Goal: Information Seeking & Learning: Learn about a topic

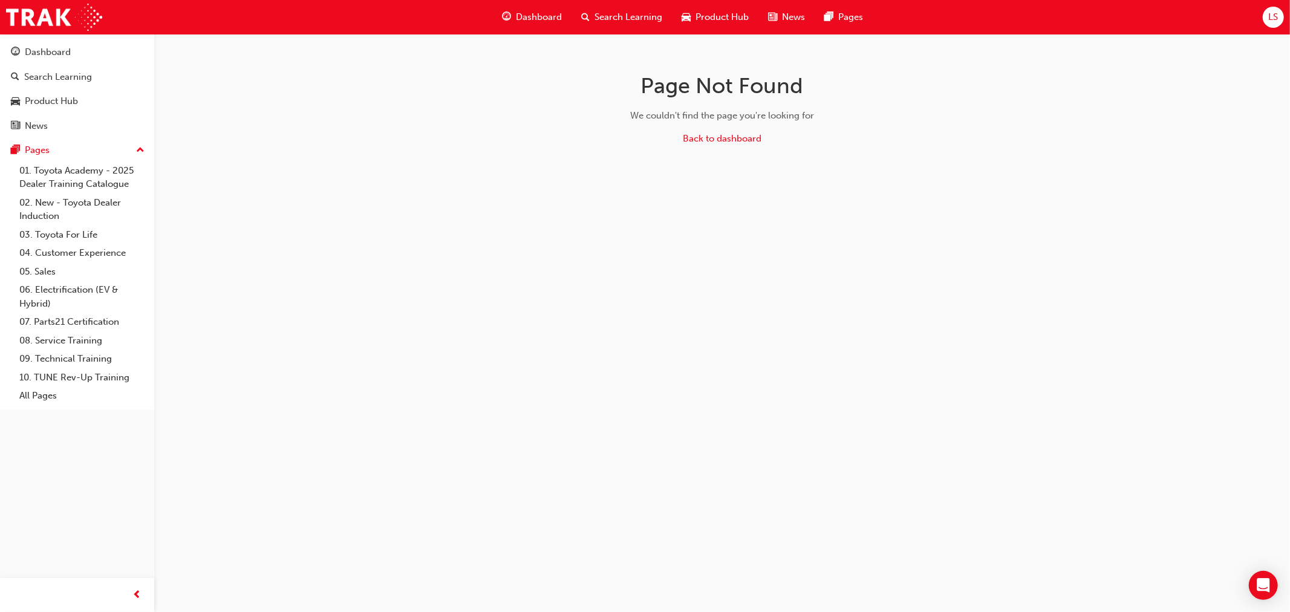
click at [542, 28] on div "Dashboard" at bounding box center [531, 17] width 79 height 25
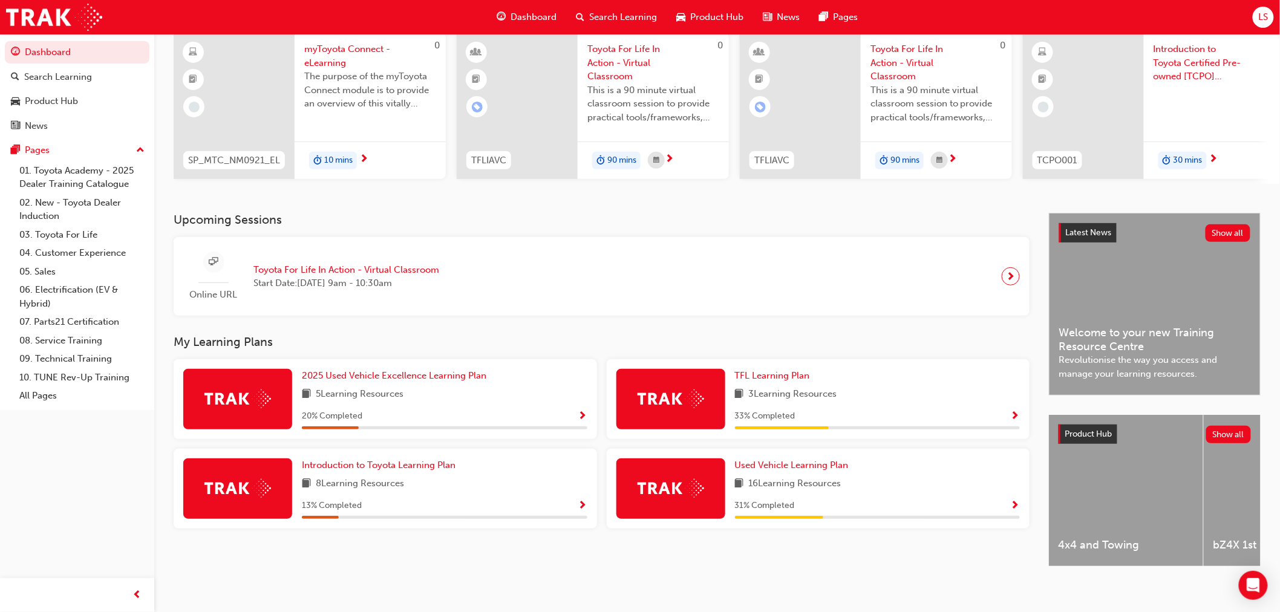
scroll to position [110, 0]
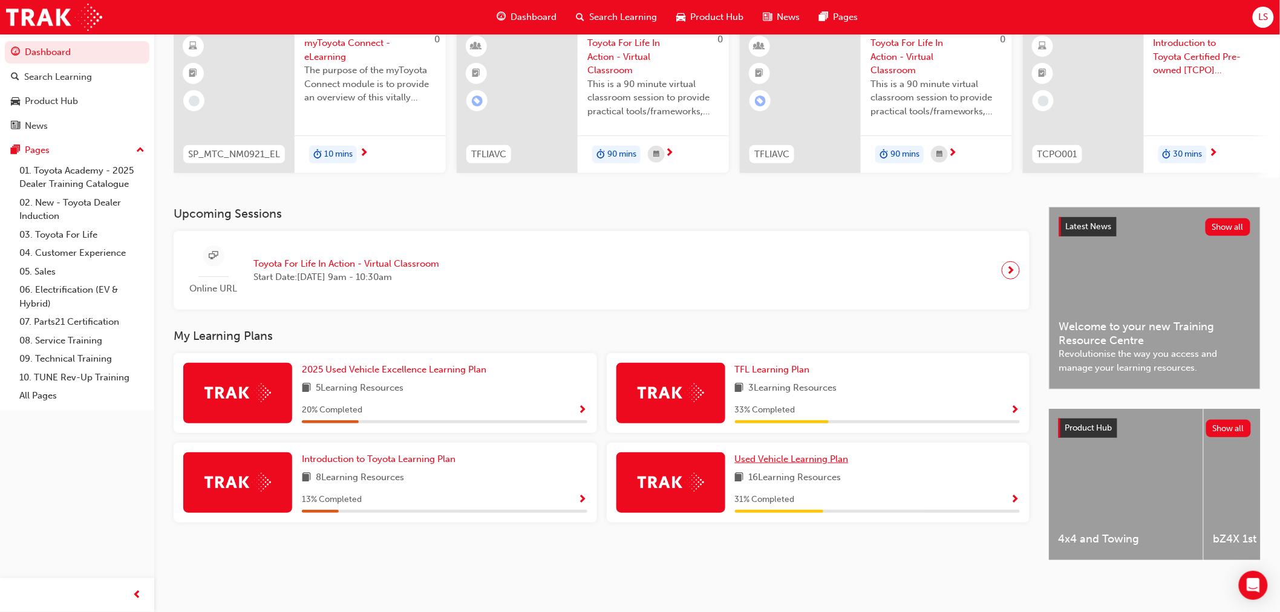
click at [794, 458] on span "Used Vehicle Learning Plan" at bounding box center [792, 459] width 114 height 11
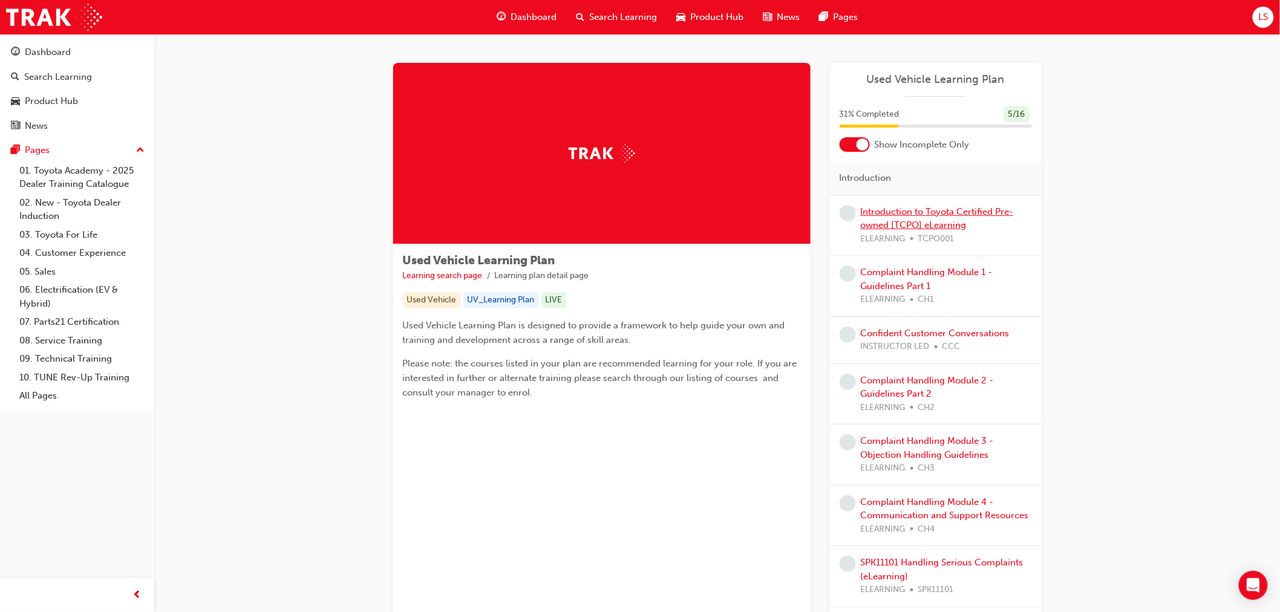
click at [957, 215] on link "Introduction to Toyota Certified Pre-owned [TCPO] eLearning" at bounding box center [937, 218] width 153 height 25
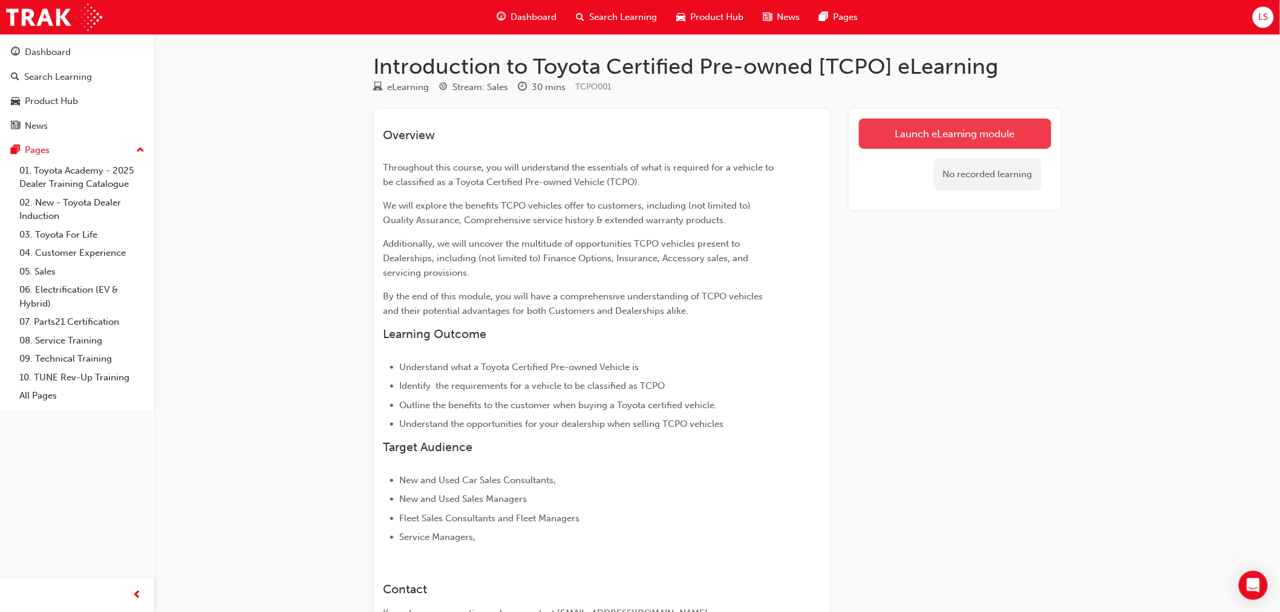
click at [928, 127] on link "Launch eLearning module" at bounding box center [955, 134] width 192 height 30
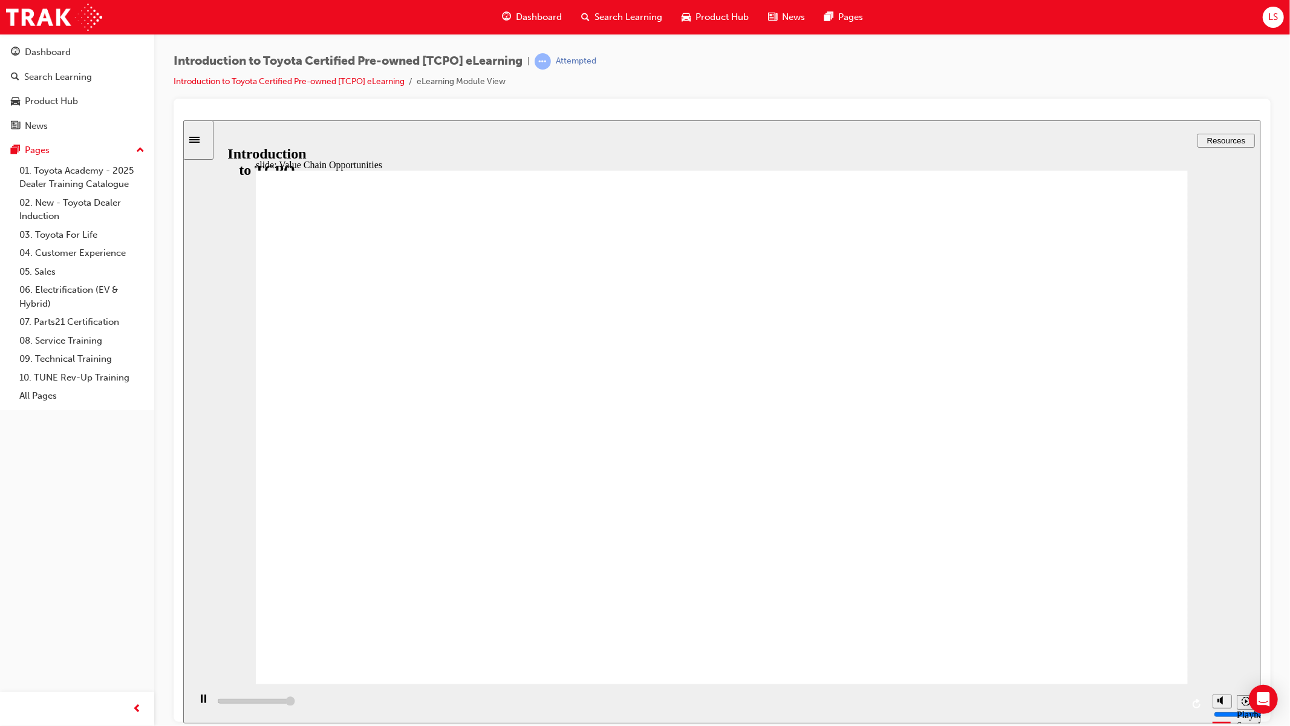
type input "31500"
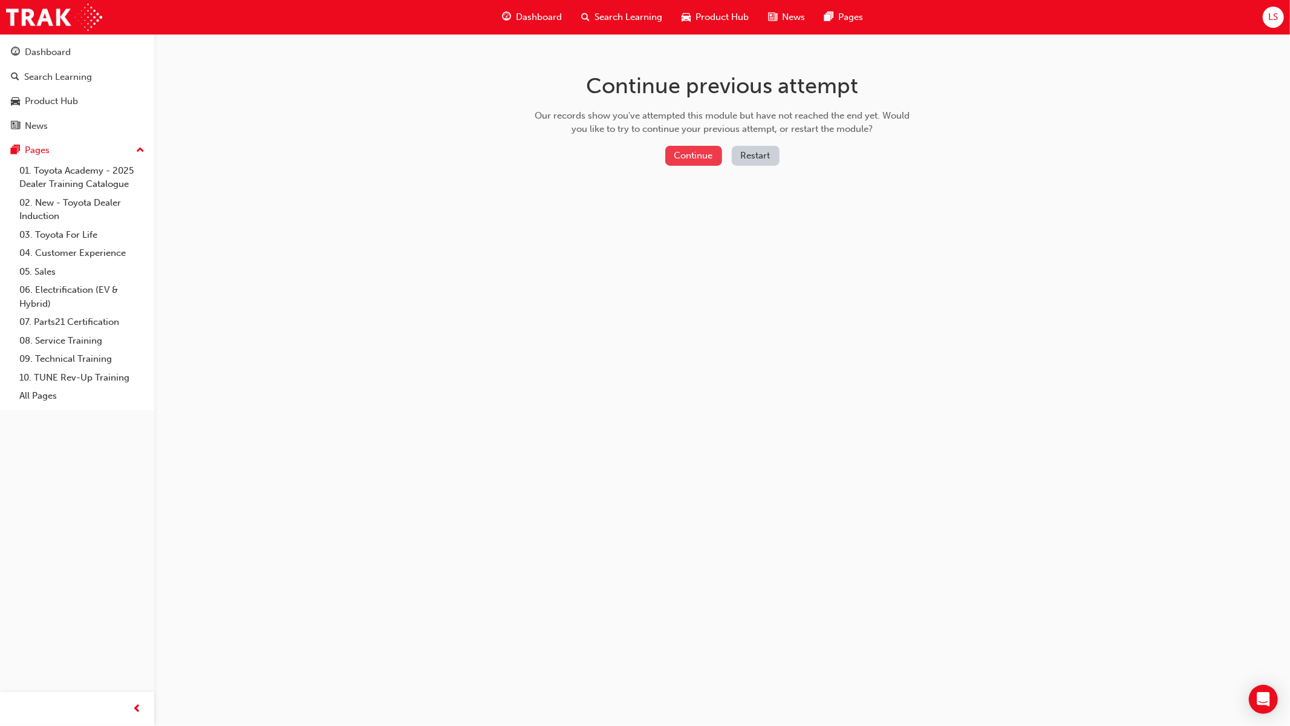
click at [685, 146] on button "Continue" at bounding box center [693, 156] width 57 height 20
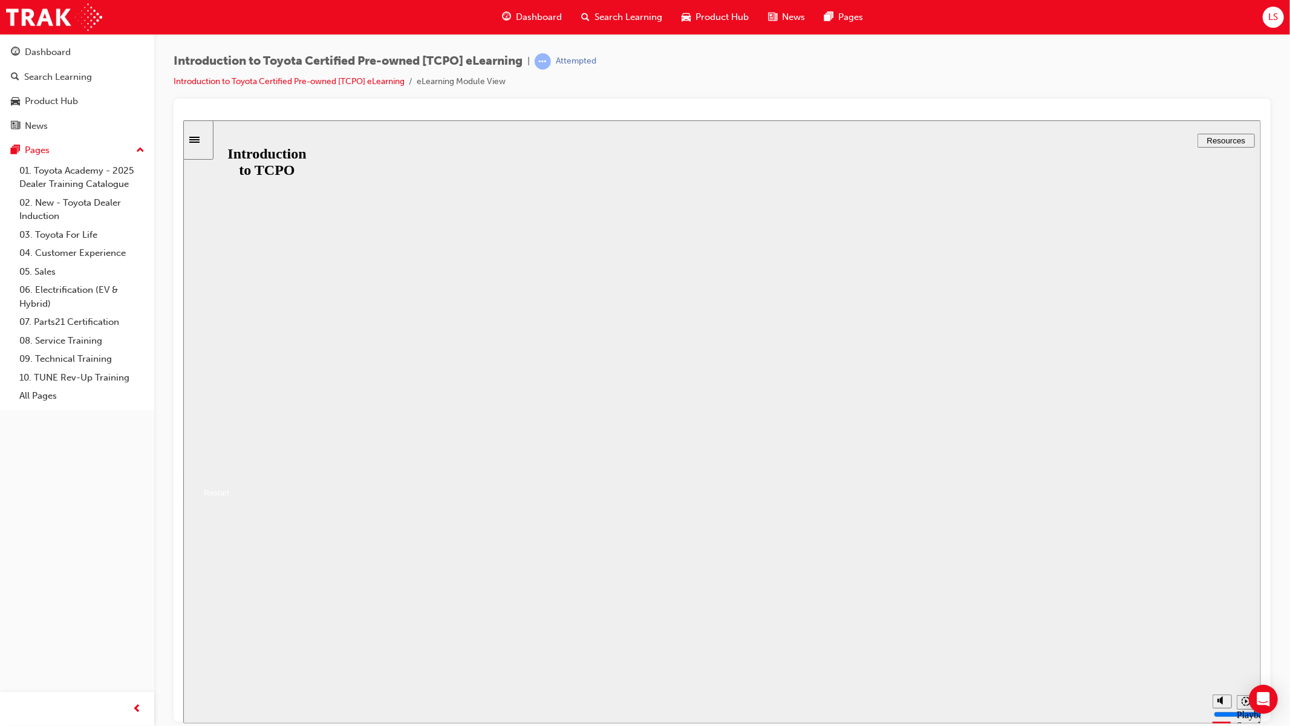
click at [229, 471] on button "Resume" at bounding box center [206, 478] width 46 height 15
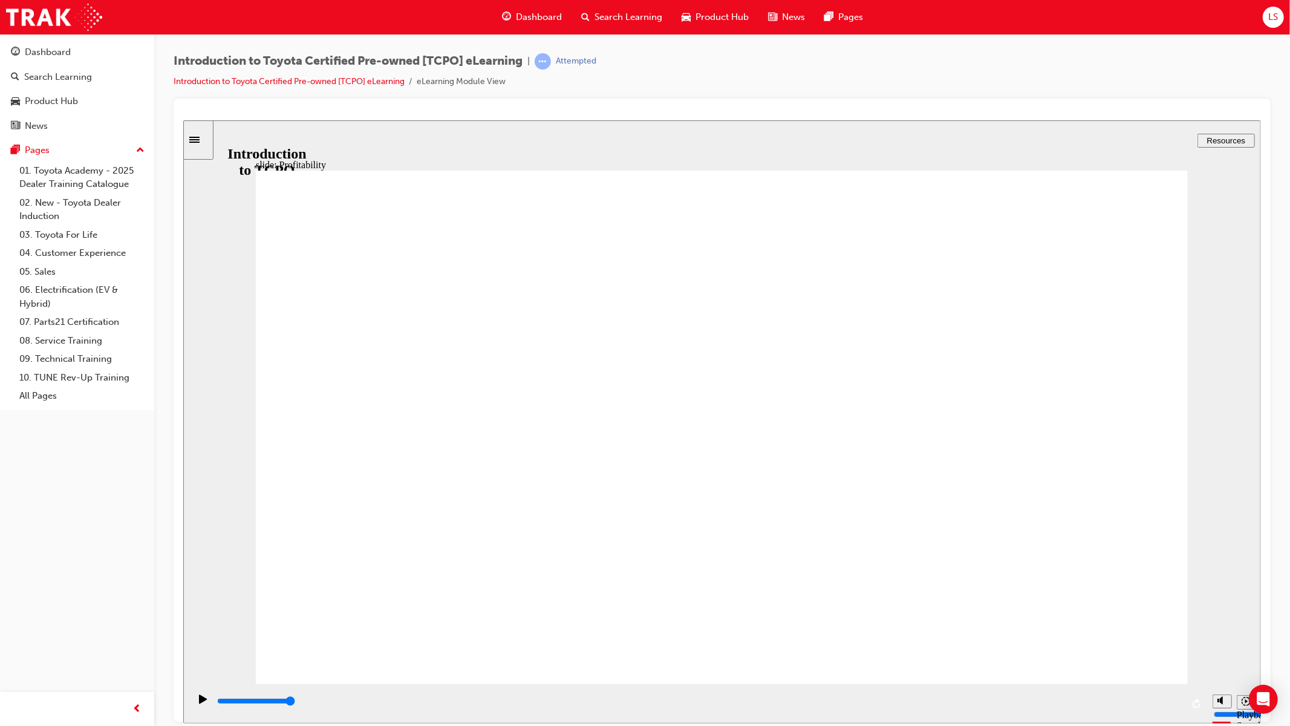
type input "7600"
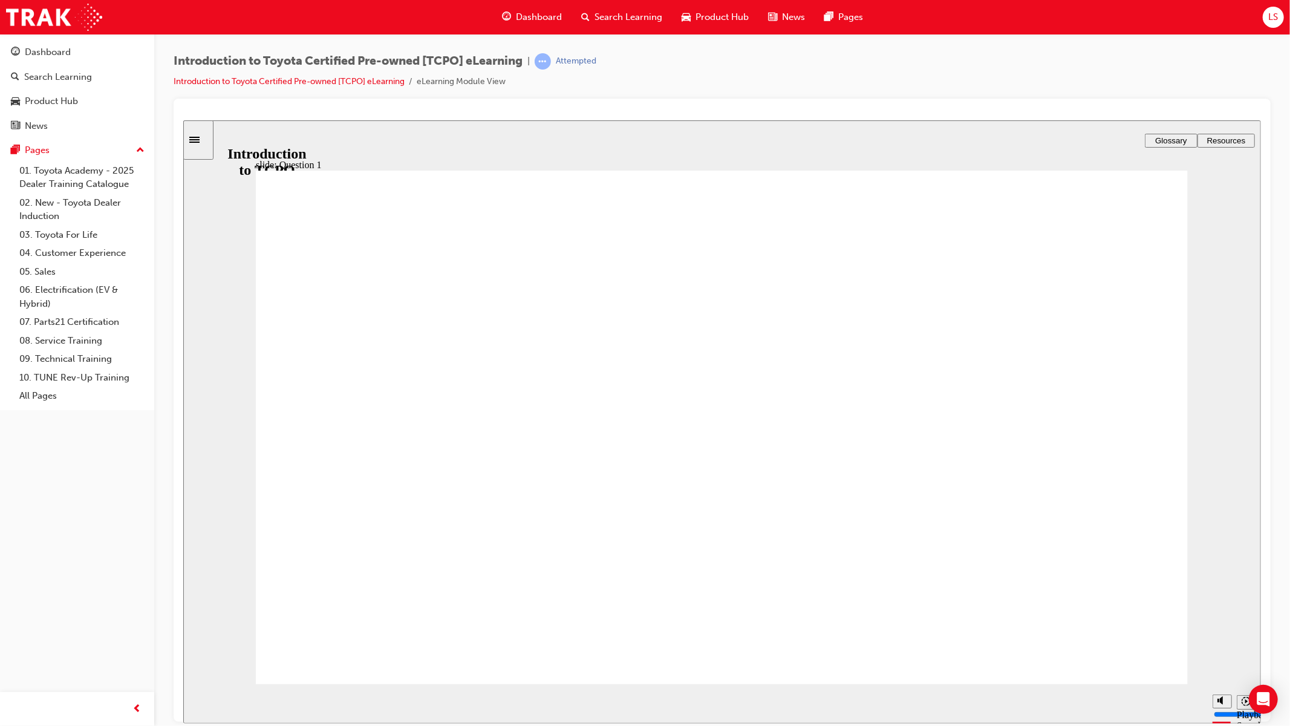
radio input "true"
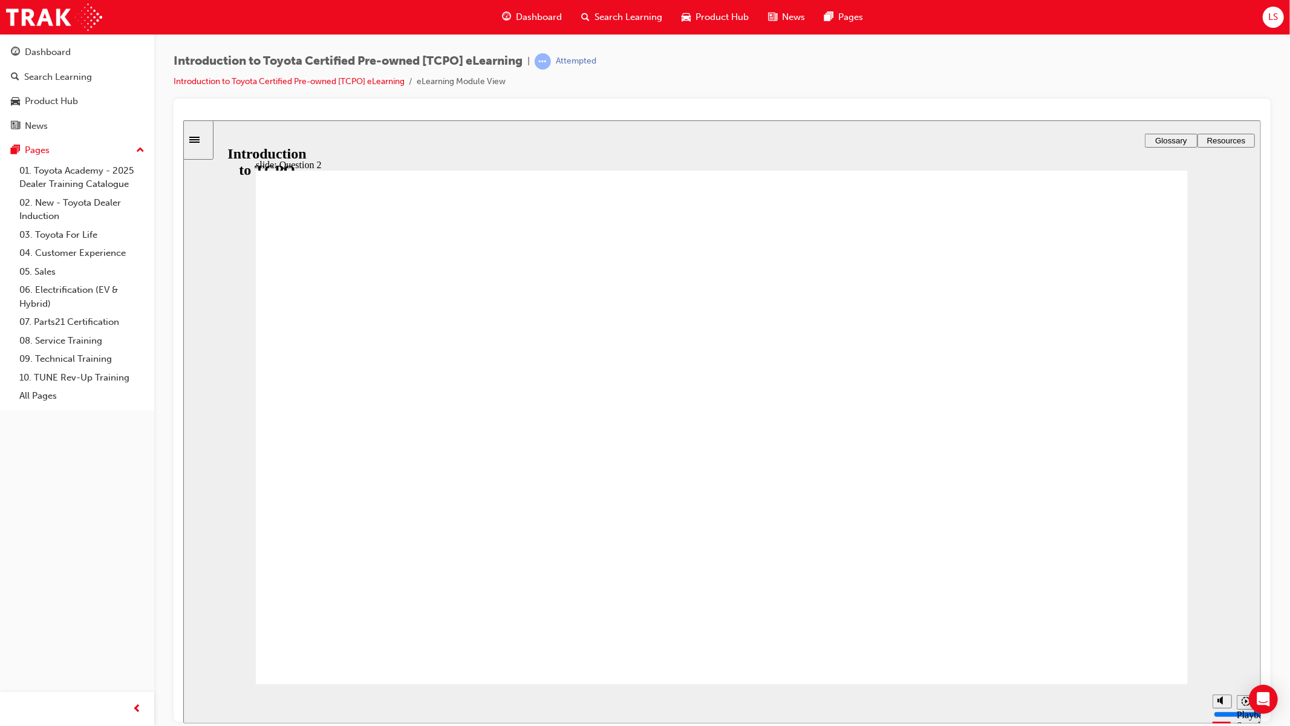
radio input "true"
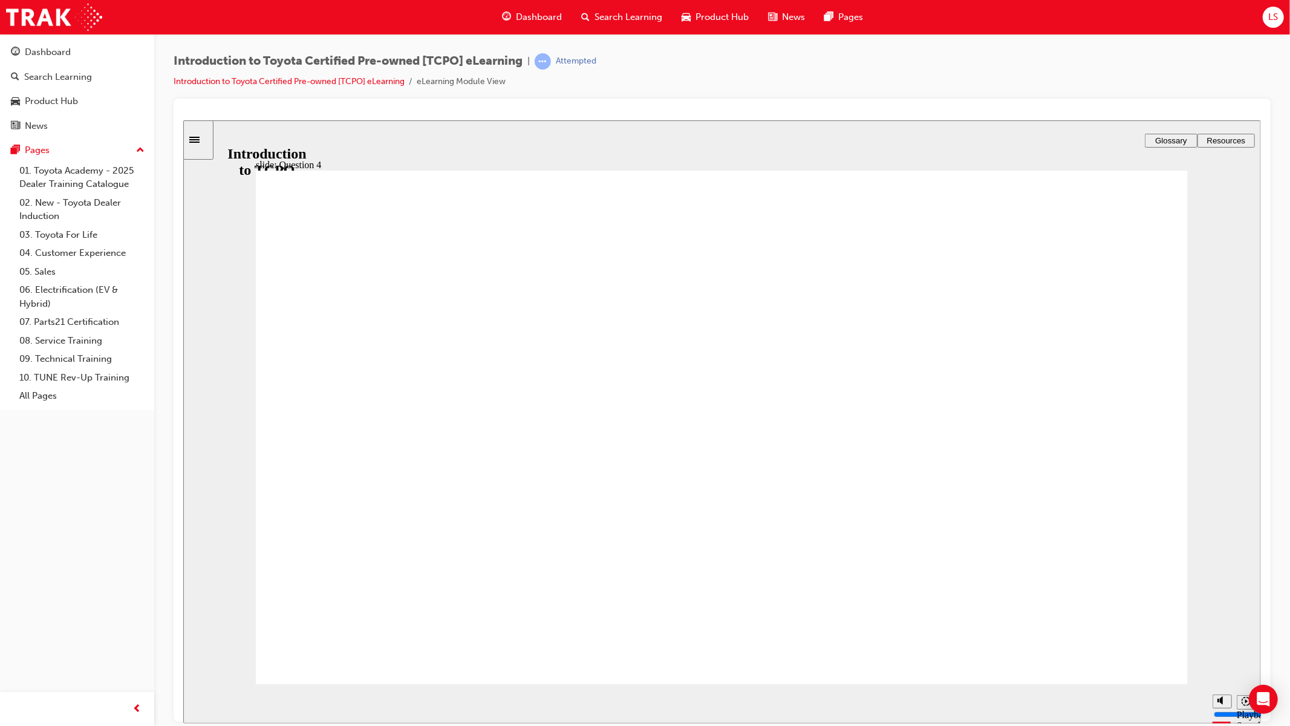
type input "3900"
click at [535, 21] on span "Dashboard" at bounding box center [539, 17] width 46 height 14
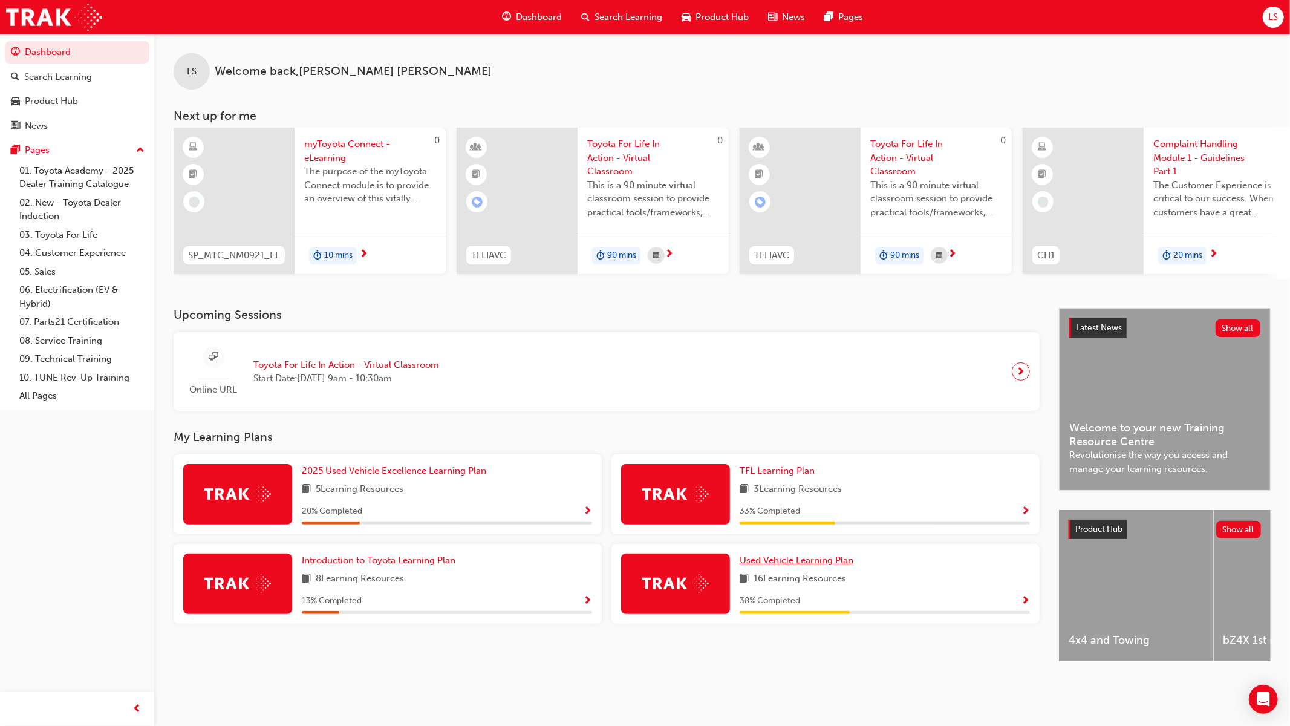
click at [788, 558] on span "Used Vehicle Learning Plan" at bounding box center [797, 560] width 114 height 11
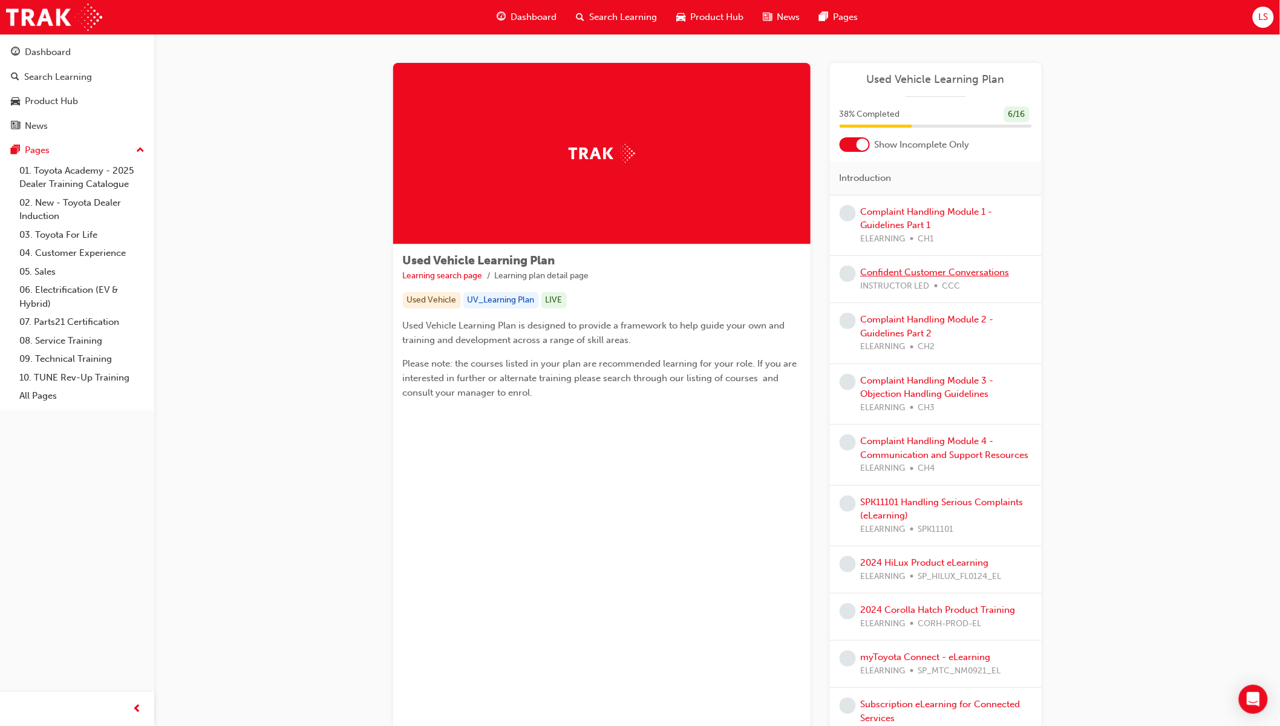
click at [895, 274] on link "Confident Customer Conversations" at bounding box center [935, 272] width 149 height 11
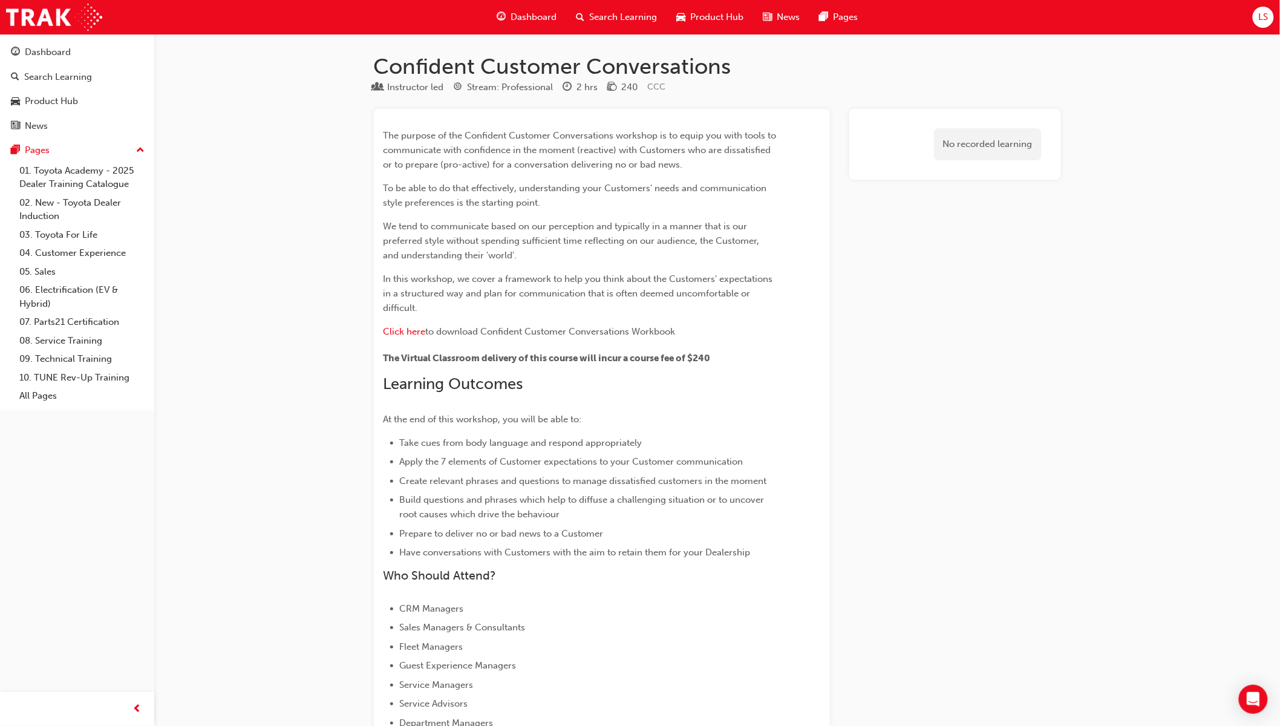
click at [531, 25] on div "Dashboard" at bounding box center [526, 17] width 79 height 25
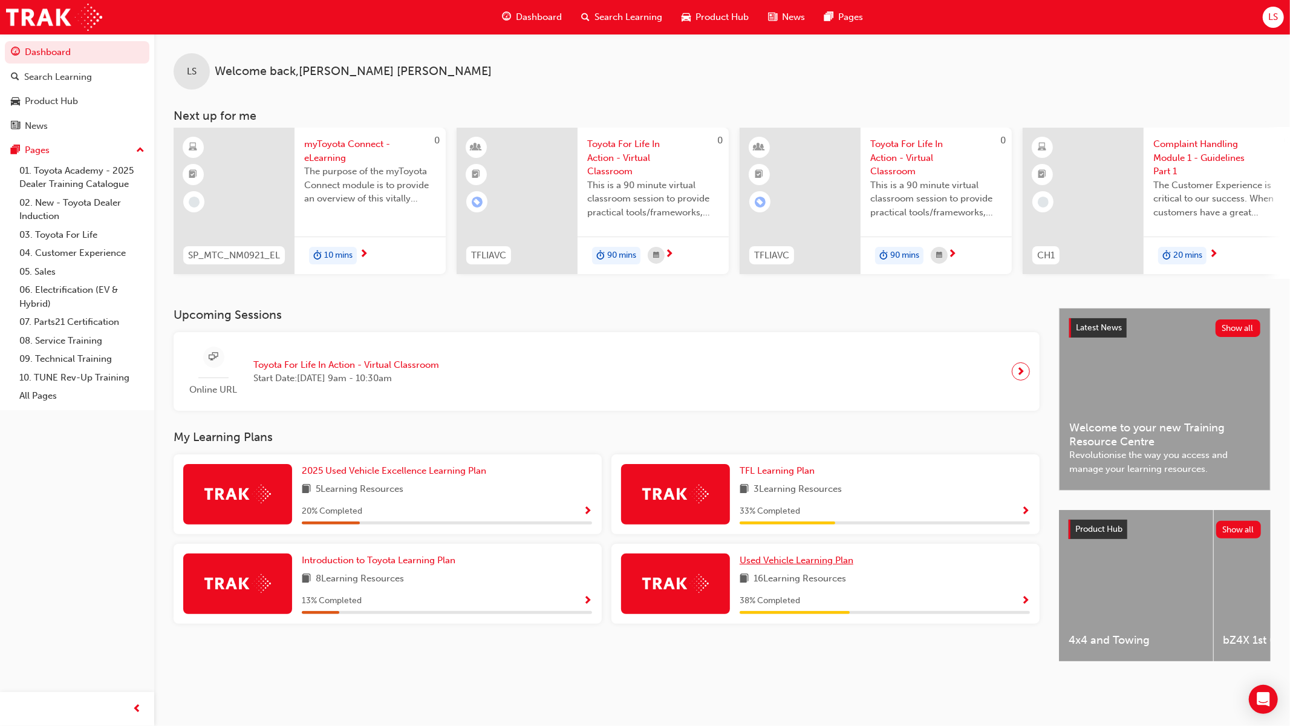
click at [809, 567] on link "Used Vehicle Learning Plan" at bounding box center [799, 560] width 119 height 14
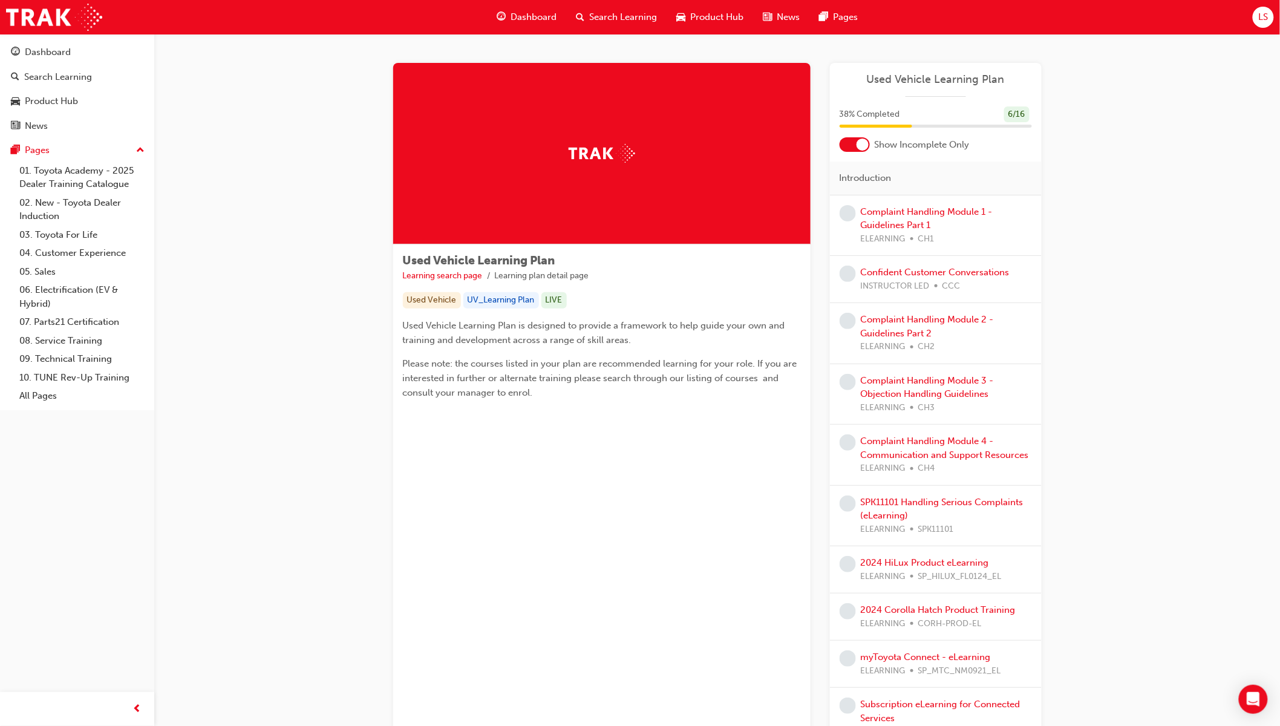
click at [926, 217] on div "Complaint Handling Module 1 - Guidelines Part 1 ELEARNING CH1" at bounding box center [946, 225] width 171 height 41
click at [889, 220] on link "Complaint Handling Module 1 - Guidelines Part 1" at bounding box center [927, 218] width 132 height 25
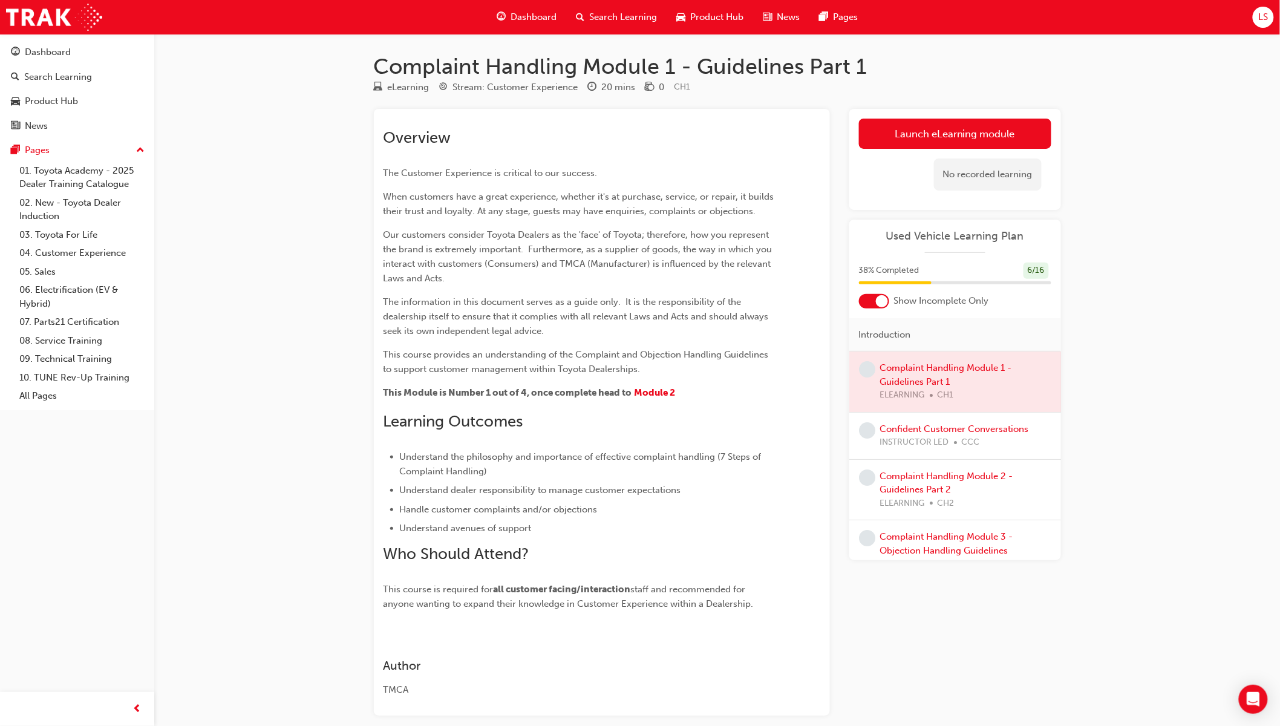
click at [732, 405] on div "Overview The Customer Experience is critical to our success. When customers hav…" at bounding box center [579, 369] width 393 height 483
